Goal: Navigation & Orientation: Find specific page/section

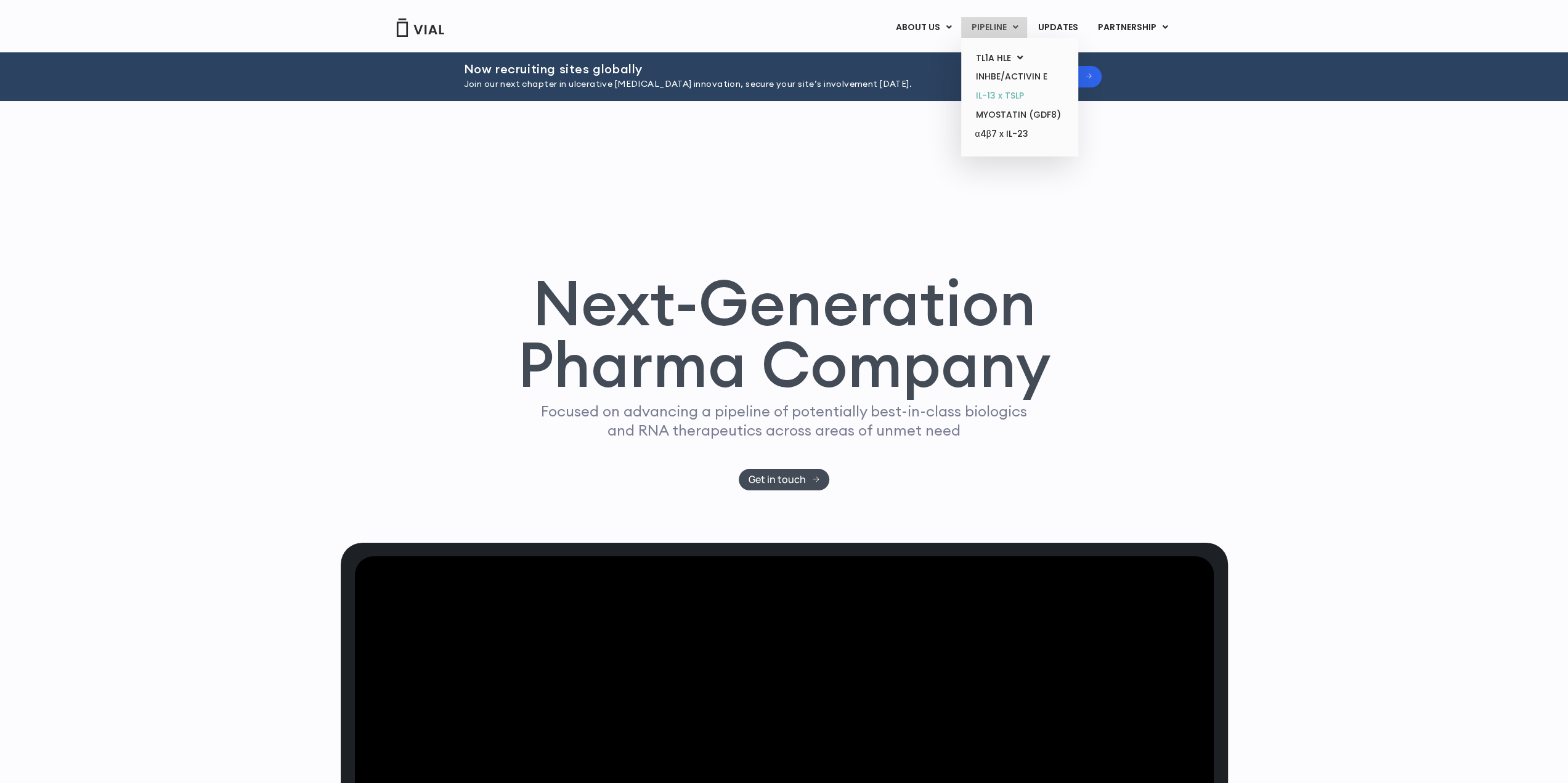
click at [1004, 88] on link "IL-13 x TSLP" at bounding box center [1019, 96] width 108 height 19
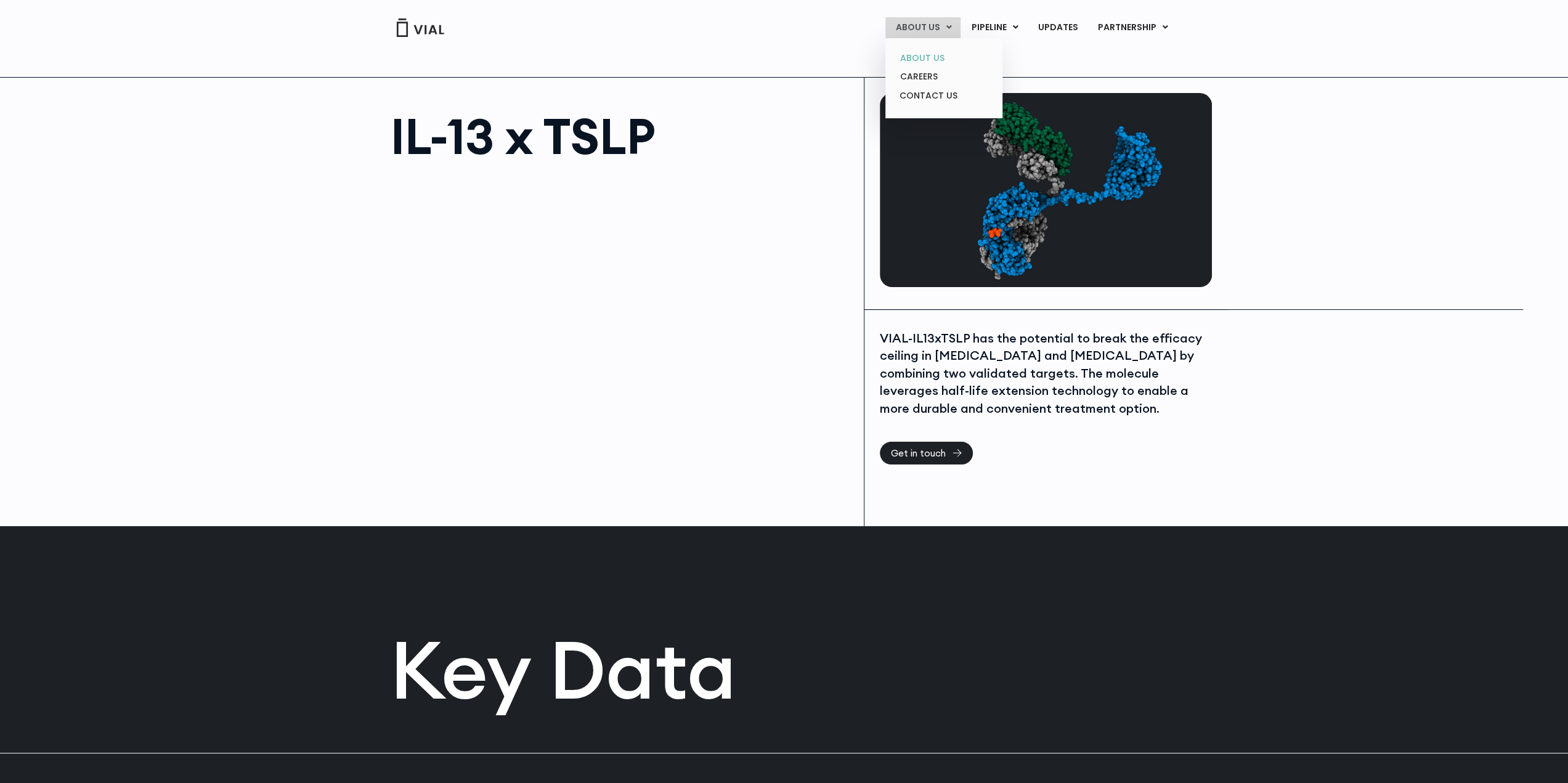
click at [933, 57] on link "ABOUT US" at bounding box center [943, 58] width 108 height 19
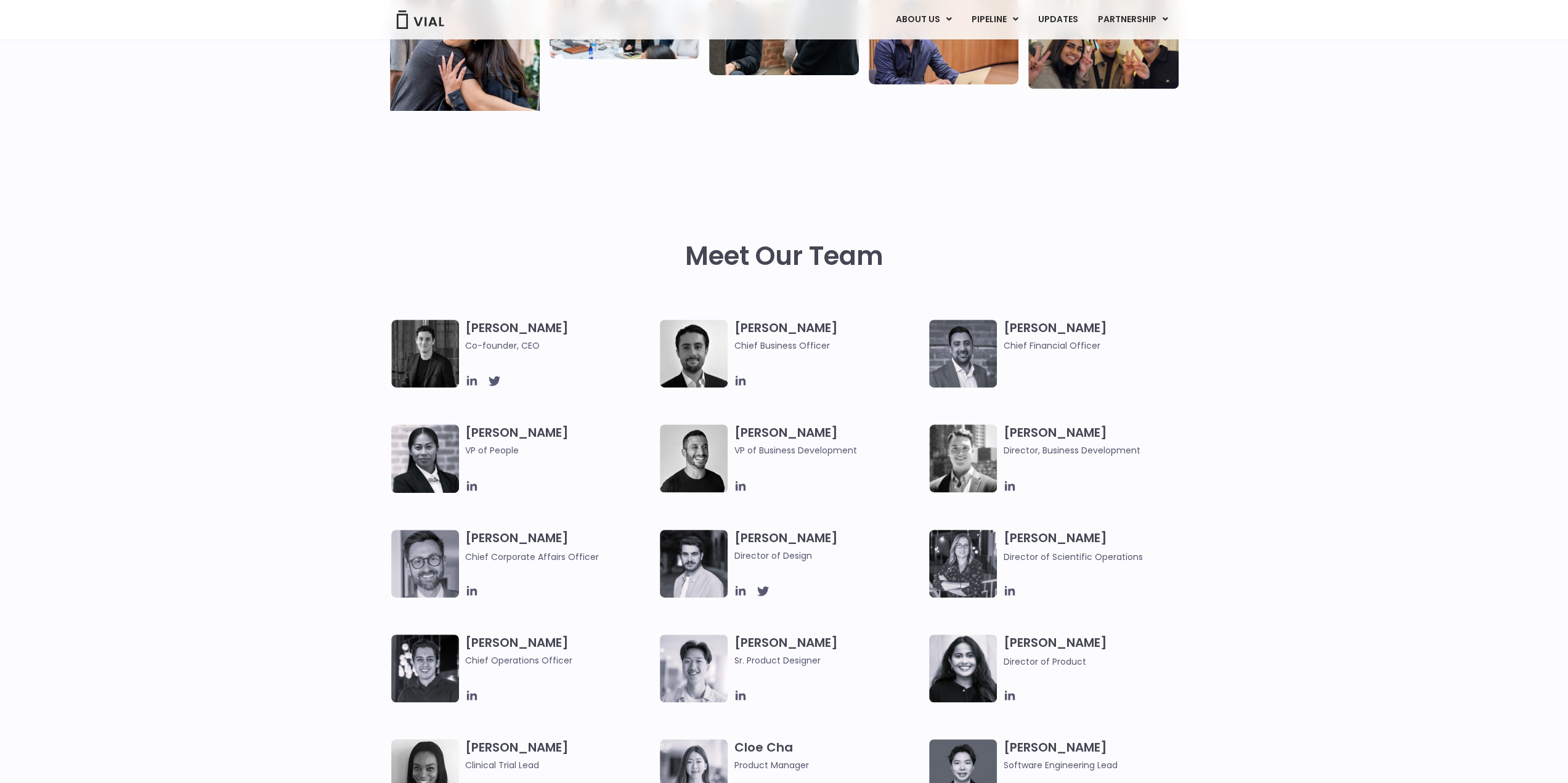
scroll to position [410, 0]
